Goal: Information Seeking & Learning: Learn about a topic

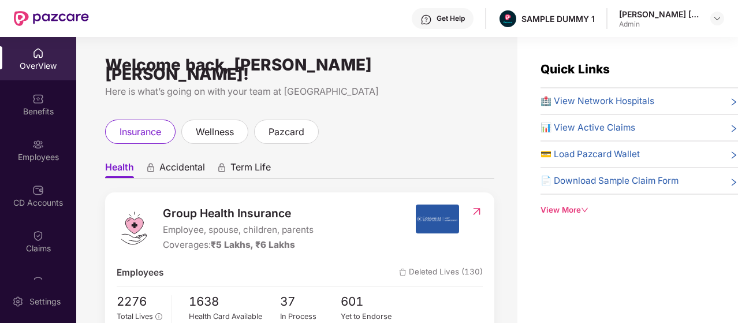
click at [189, 161] on span "Accidental" at bounding box center [182, 169] width 46 height 17
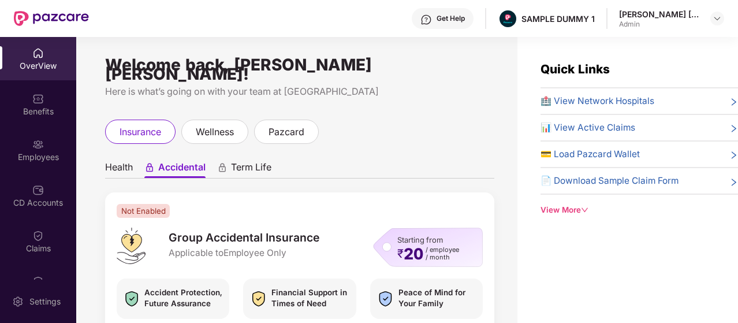
click at [229, 161] on div "Term Life" at bounding box center [244, 169] width 54 height 17
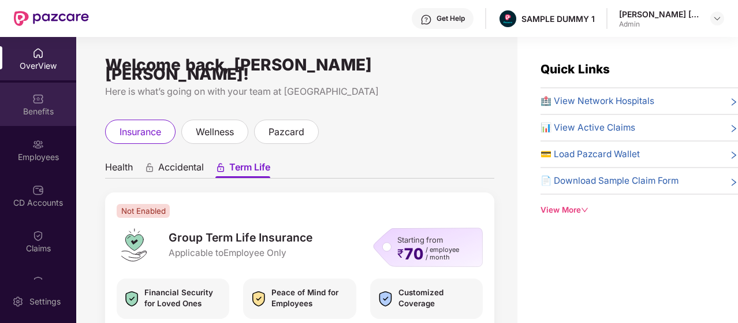
click at [57, 91] on div "Benefits" at bounding box center [38, 104] width 76 height 43
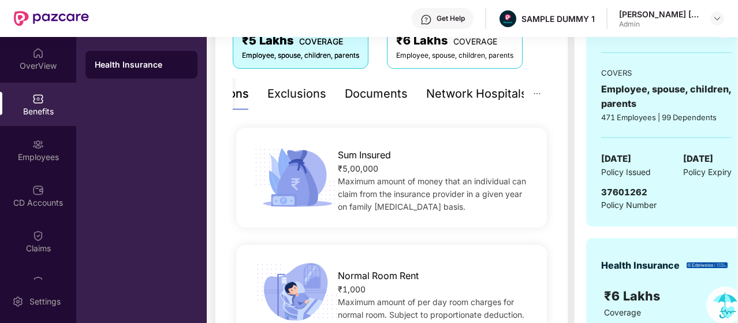
scroll to position [115, 0]
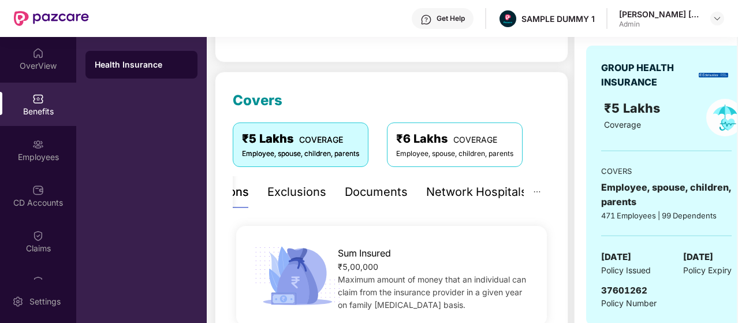
click at [321, 185] on div "Exclusions" at bounding box center [296, 192] width 59 height 18
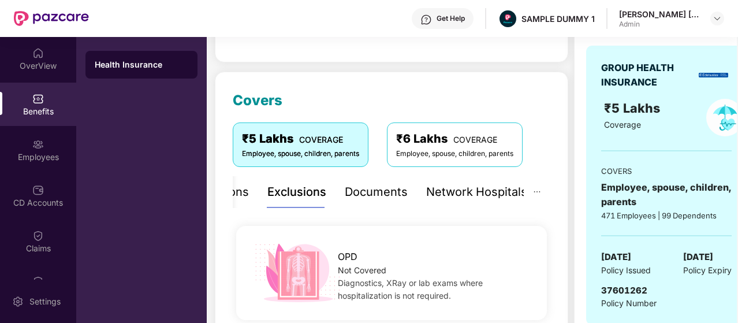
click at [433, 192] on div "Network Hospitals" at bounding box center [476, 192] width 101 height 18
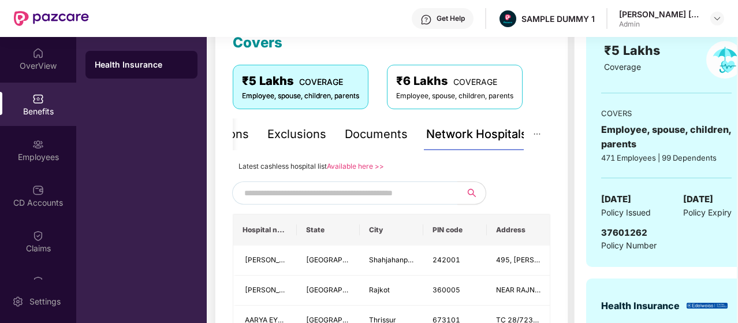
scroll to position [231, 0]
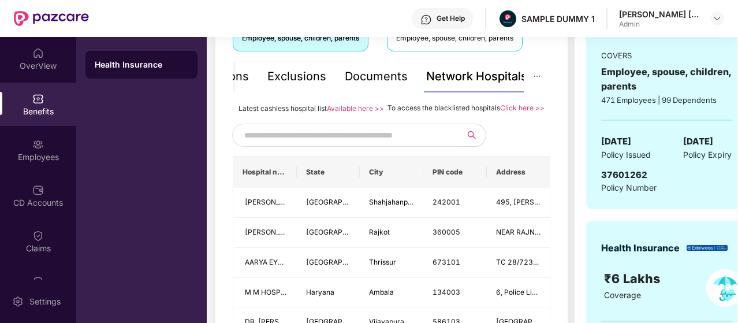
click at [388, 144] on input "text" at bounding box center [342, 134] width 197 height 17
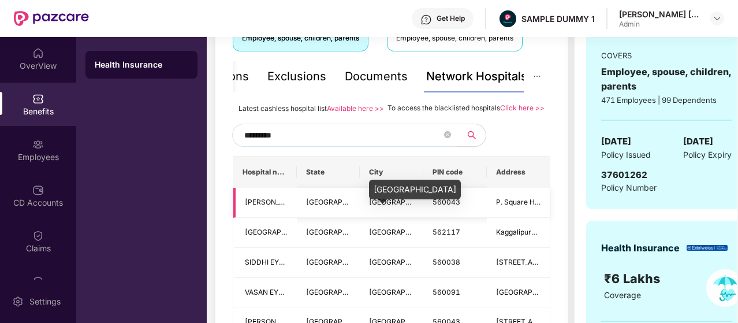
scroll to position [289, 0]
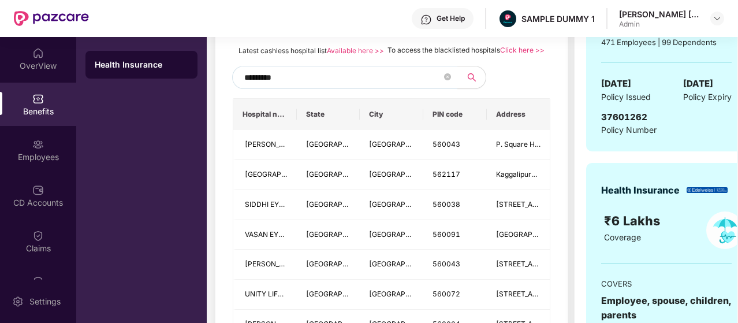
click at [290, 86] on input "*********" at bounding box center [342, 77] width 197 height 17
type input "*"
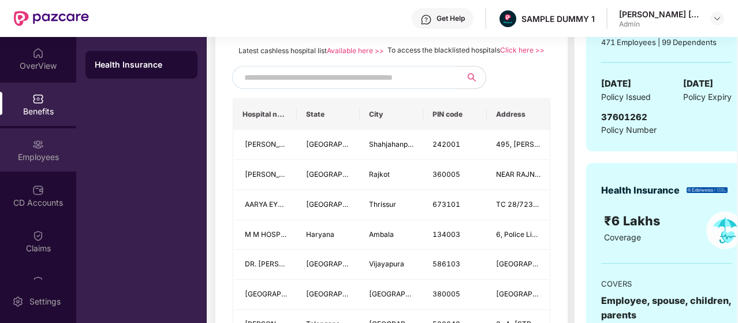
click at [55, 149] on div "Employees" at bounding box center [38, 149] width 76 height 43
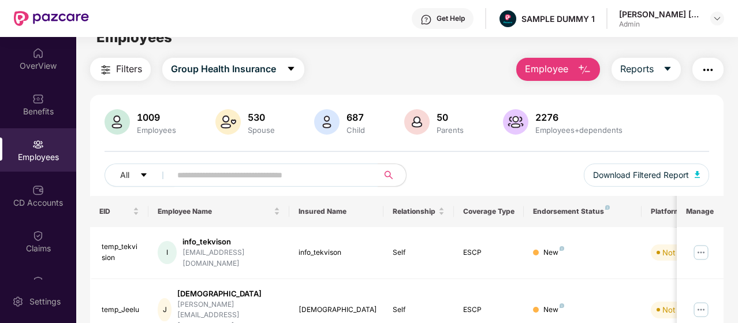
scroll to position [0, 0]
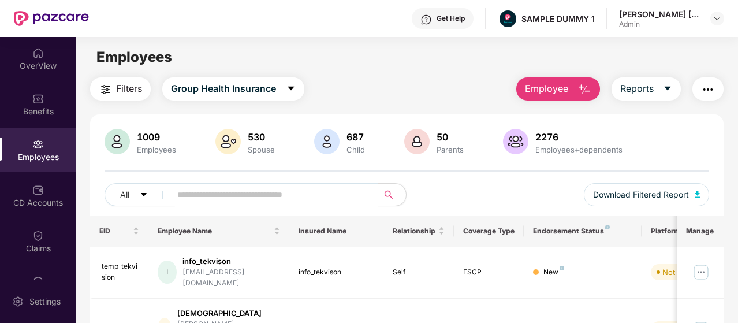
click at [549, 96] on button "Employee" at bounding box center [558, 88] width 84 height 23
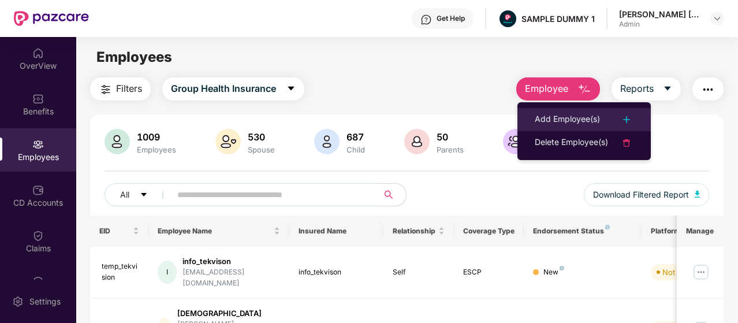
click at [537, 121] on div "Add Employee(s)" at bounding box center [566, 120] width 65 height 14
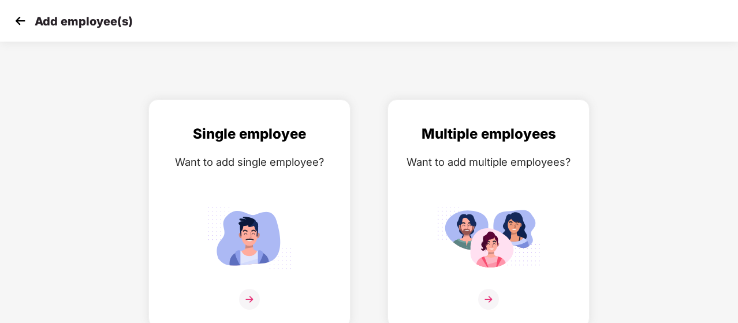
click at [18, 20] on img at bounding box center [20, 20] width 17 height 17
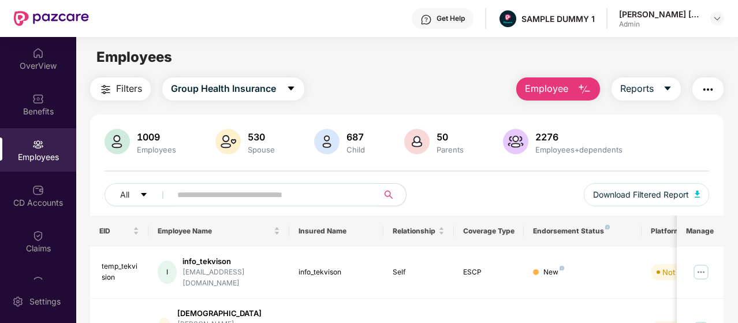
click at [699, 99] on button "button" at bounding box center [707, 88] width 31 height 23
click at [452, 88] on div "Filters Group Health Insurance Employee Reports" at bounding box center [406, 88] width 633 height 23
click at [57, 196] on div "CD Accounts" at bounding box center [38, 195] width 76 height 43
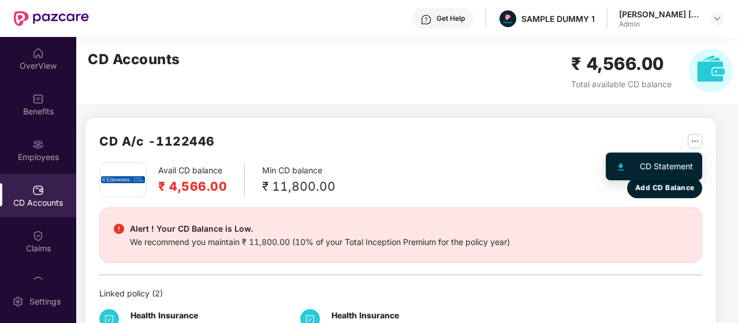
click at [691, 138] on img "button" at bounding box center [694, 141] width 14 height 14
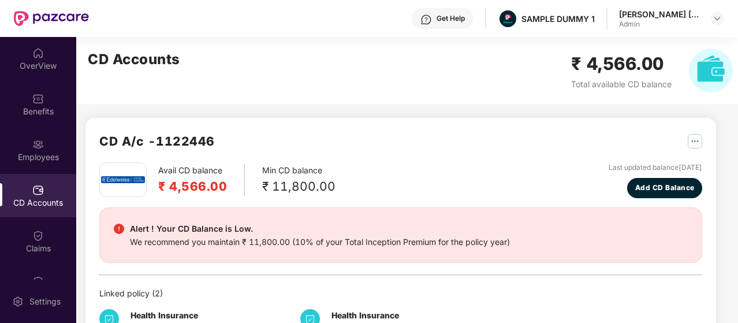
click at [449, 159] on div "CD A/c - 1122446" at bounding box center [400, 147] width 603 height 31
click at [60, 228] on div "Claims" at bounding box center [38, 240] width 76 height 43
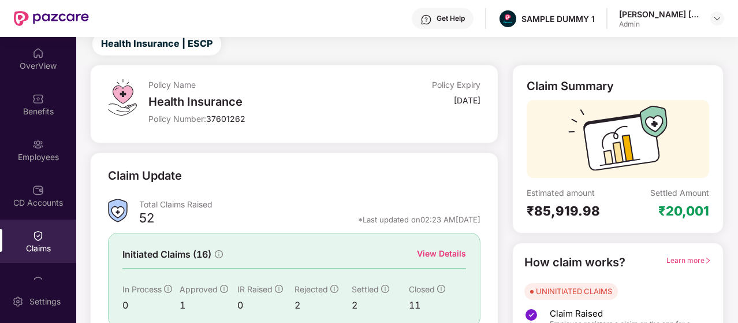
scroll to position [58, 0]
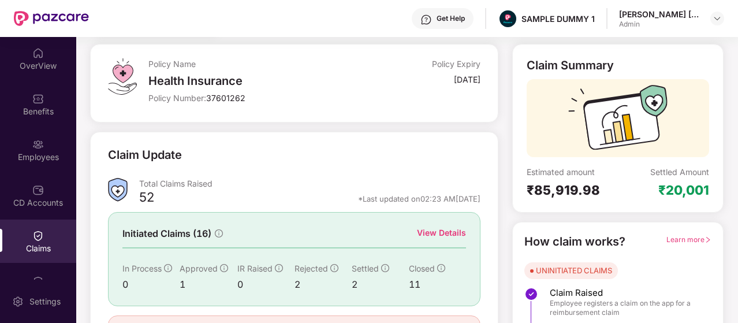
click at [424, 235] on div "View Details" at bounding box center [441, 232] width 49 height 13
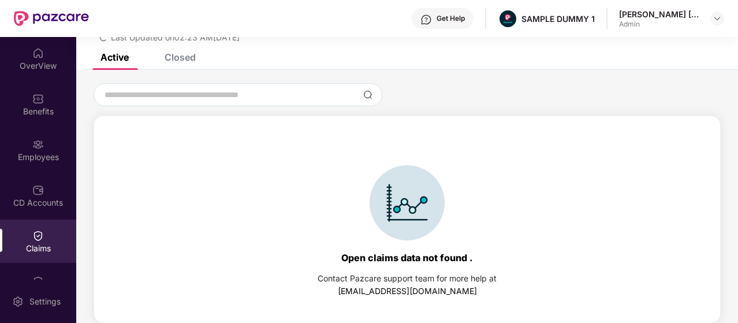
scroll to position [50, 0]
click at [192, 61] on div "Closed" at bounding box center [179, 57] width 31 height 12
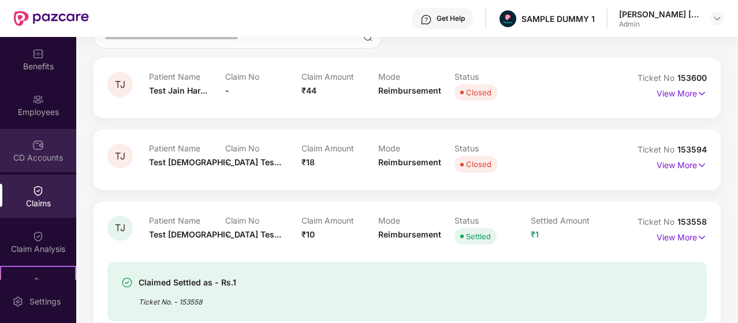
scroll to position [58, 0]
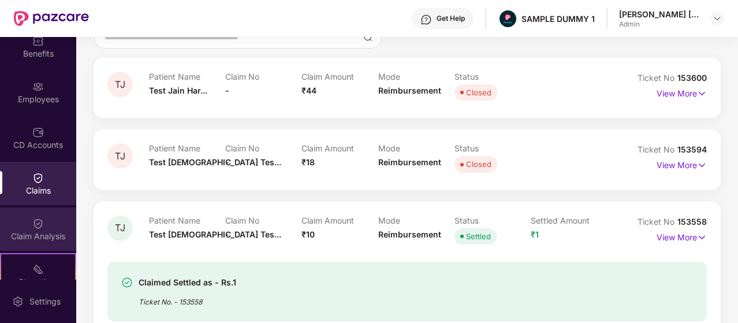
click at [58, 216] on div "Claim Analysis" at bounding box center [38, 228] width 76 height 43
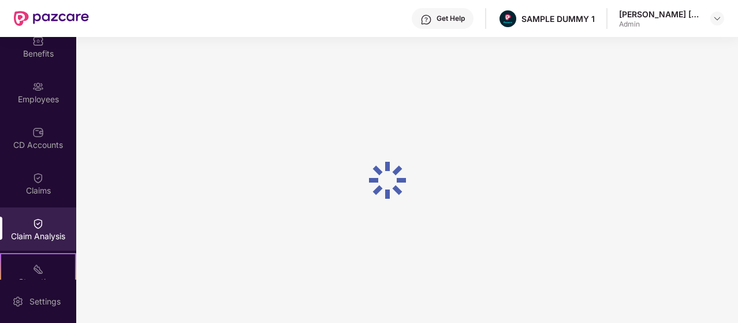
scroll to position [0, 0]
